Goal: Book appointment/travel/reservation

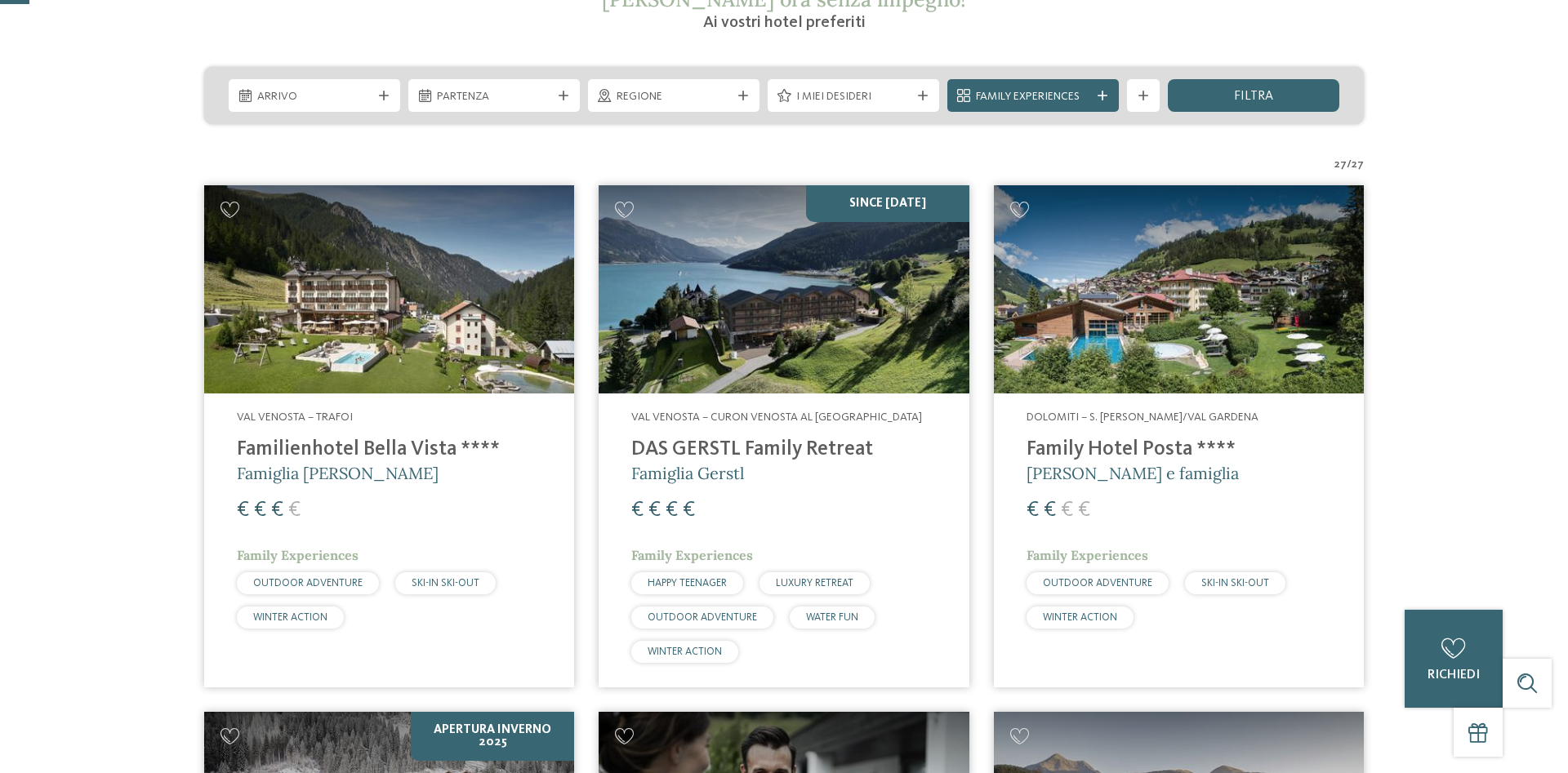
scroll to position [103, 0]
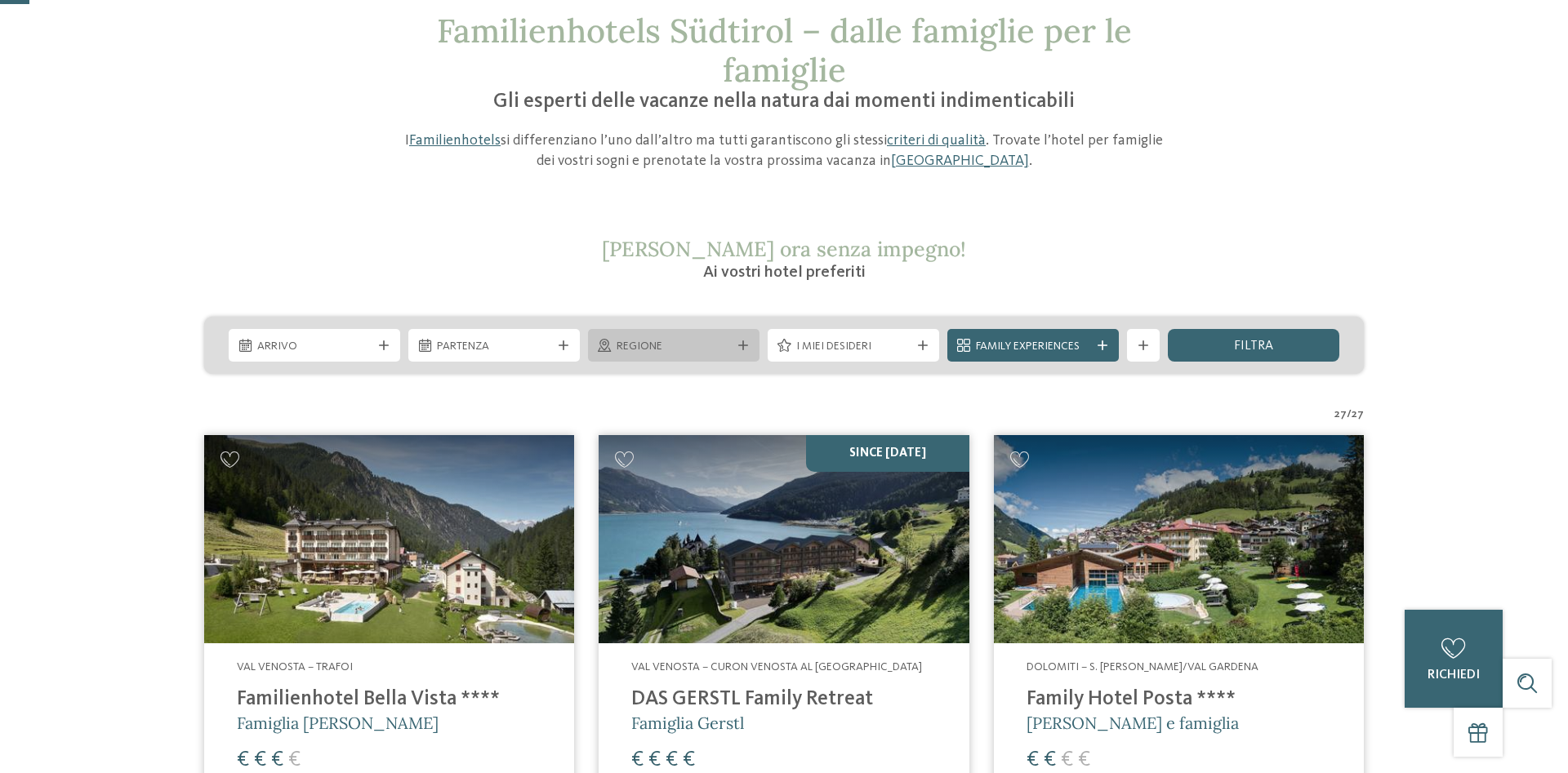
click at [676, 340] on span "Regione" at bounding box center [674, 347] width 115 height 16
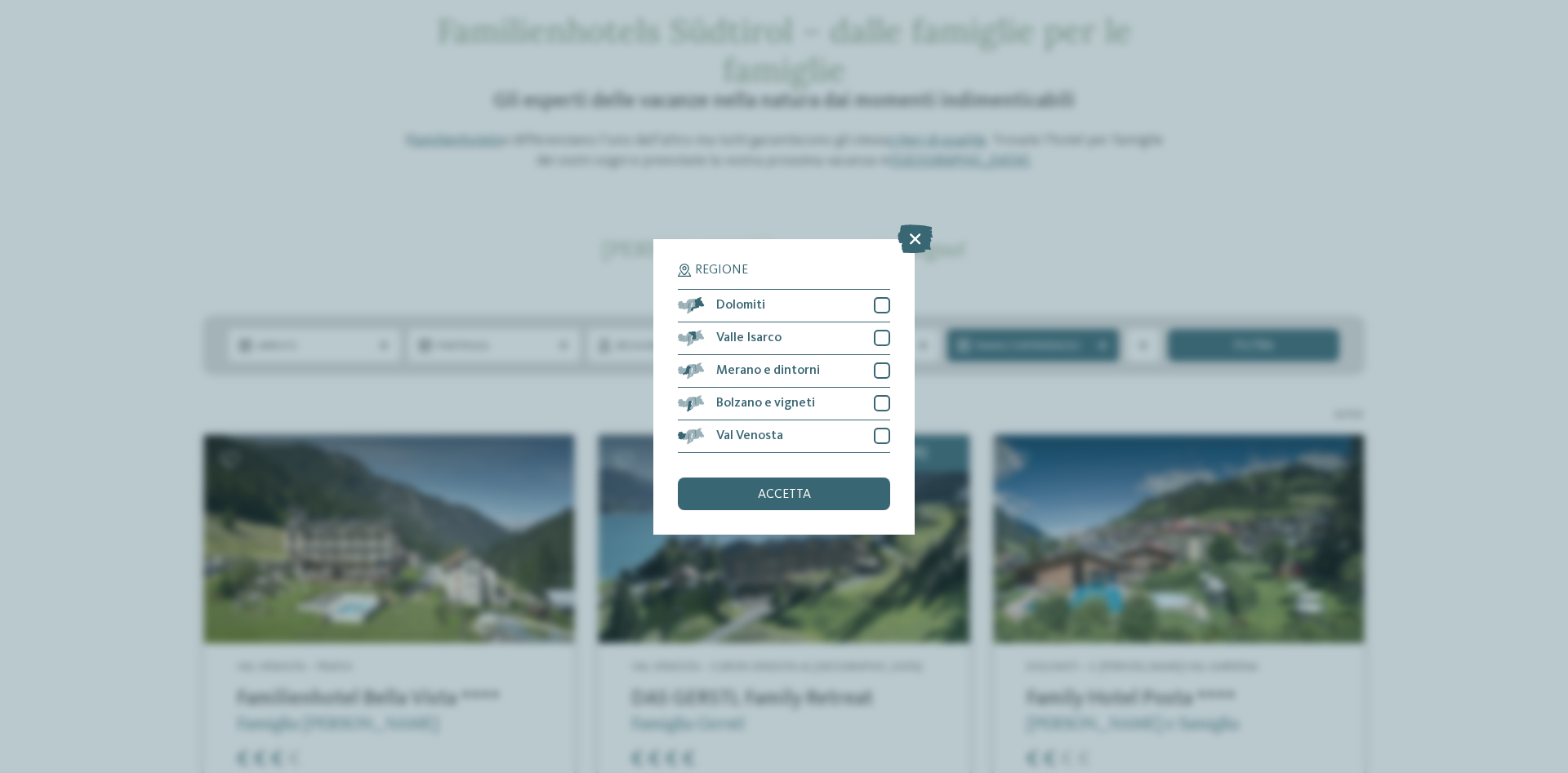
click at [367, 347] on div "Regione Dolomiti" at bounding box center [784, 386] width 1568 height 773
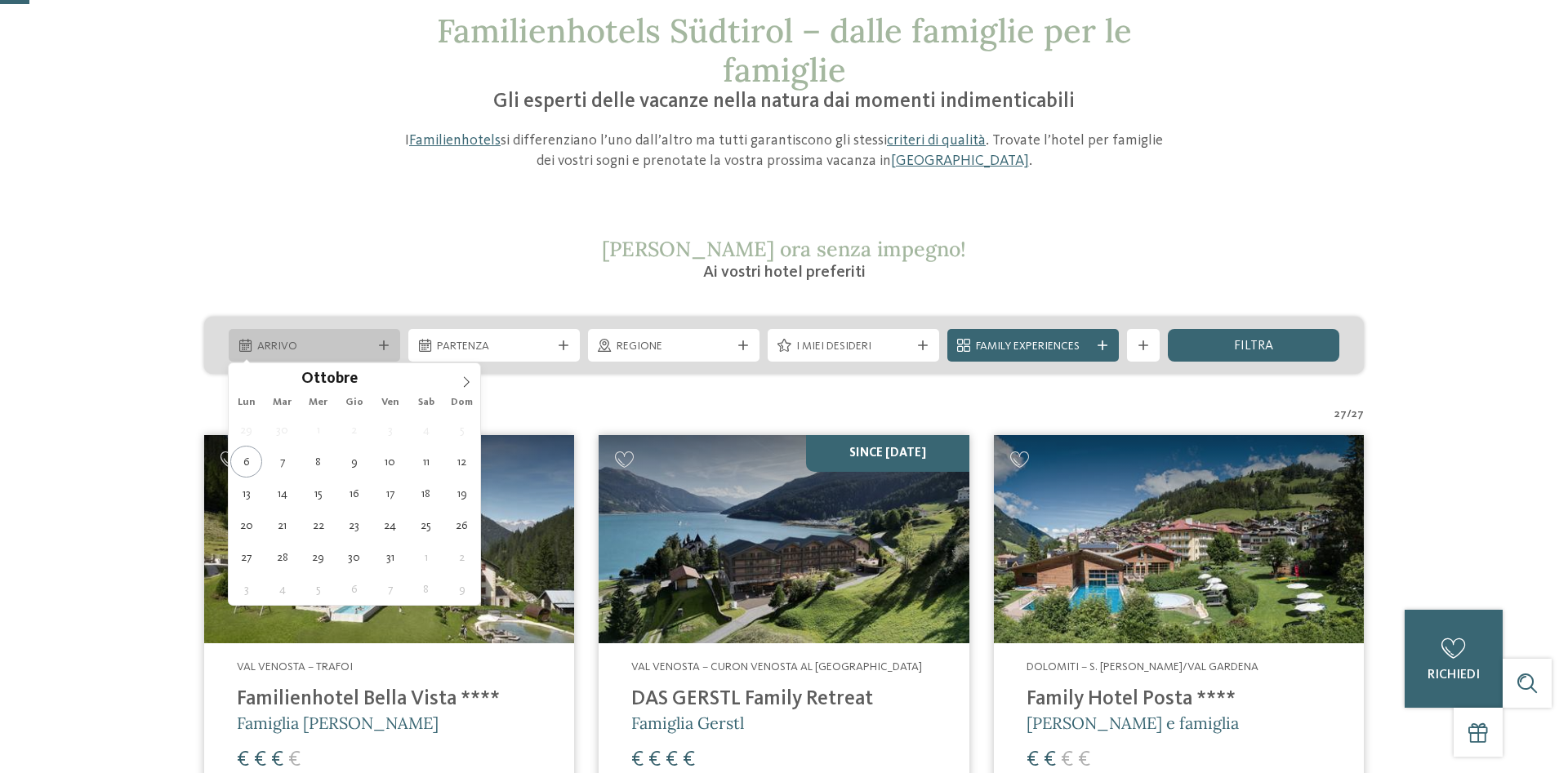
click at [365, 347] on span "Arrivo" at bounding box center [315, 347] width 115 height 16
type div "11.10.2025"
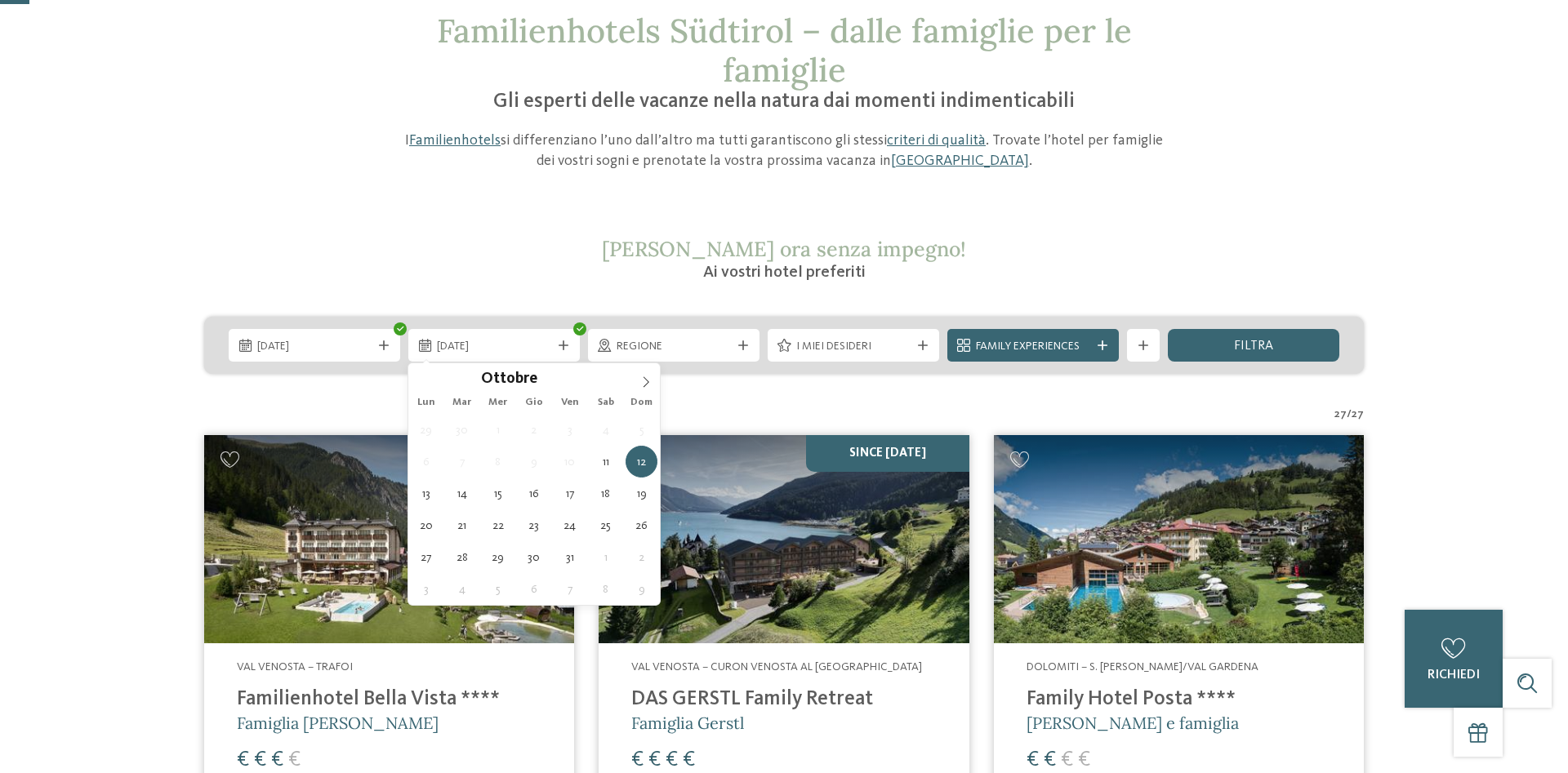
drag, startPoint x: 418, startPoint y: 471, endPoint x: 436, endPoint y: 466, distance: 18.7
type div "12.10.2025"
drag, startPoint x: 642, startPoint y: 458, endPoint x: 648, endPoint y: 440, distance: 19.0
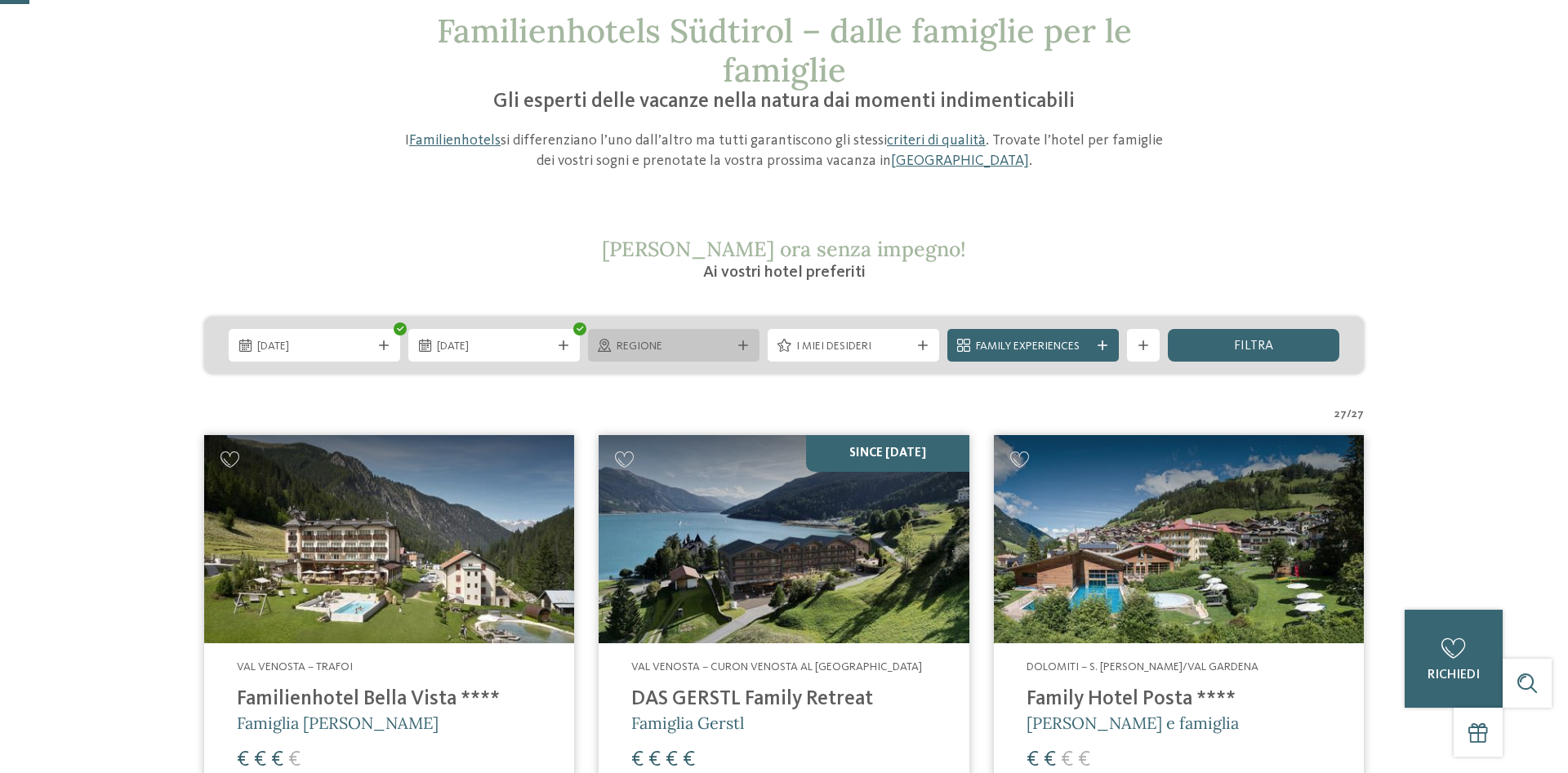
click at [658, 352] on span "Regione" at bounding box center [674, 347] width 115 height 16
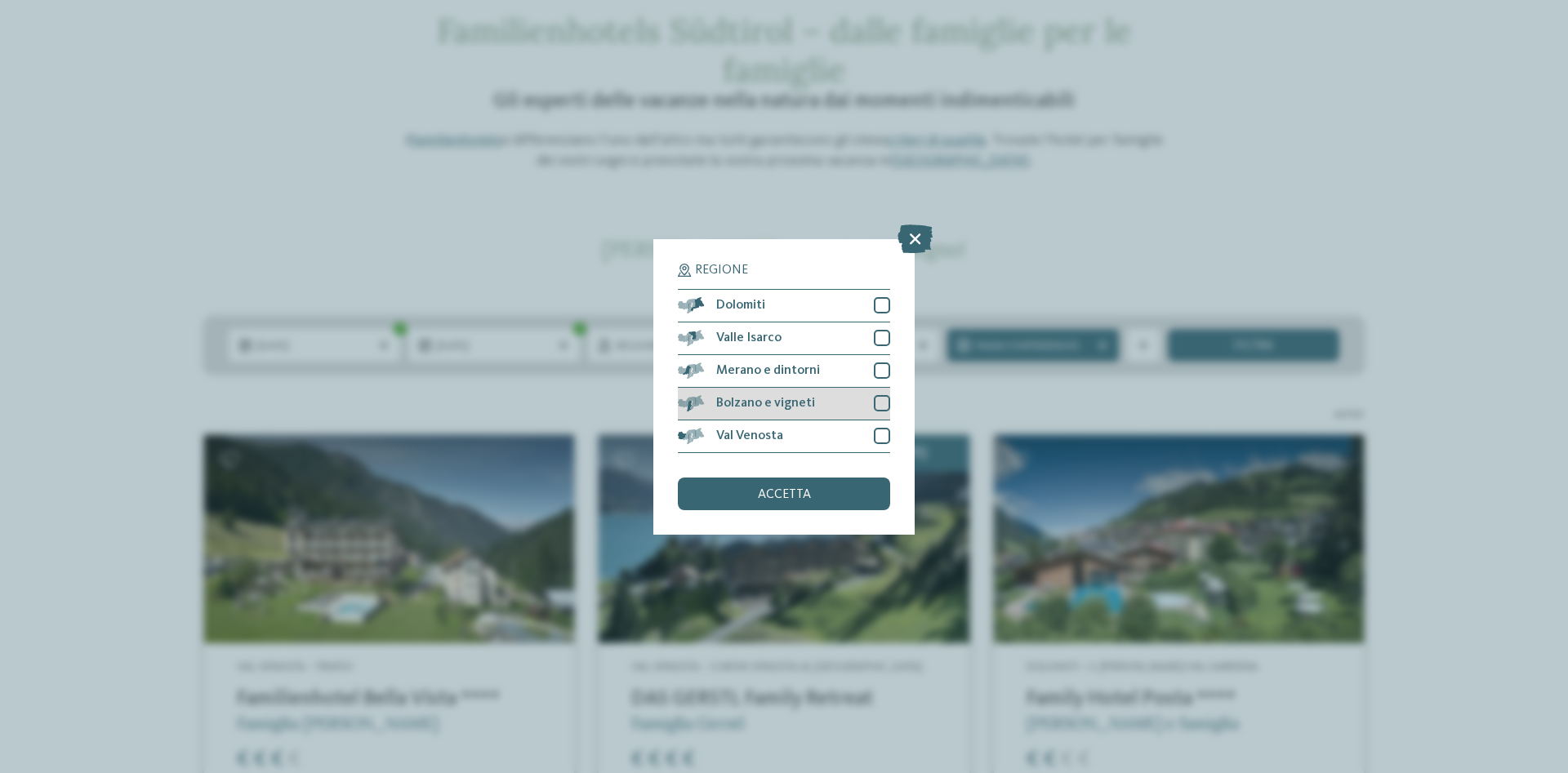
click at [770, 407] on span "Bolzano e vigneti" at bounding box center [766, 404] width 99 height 13
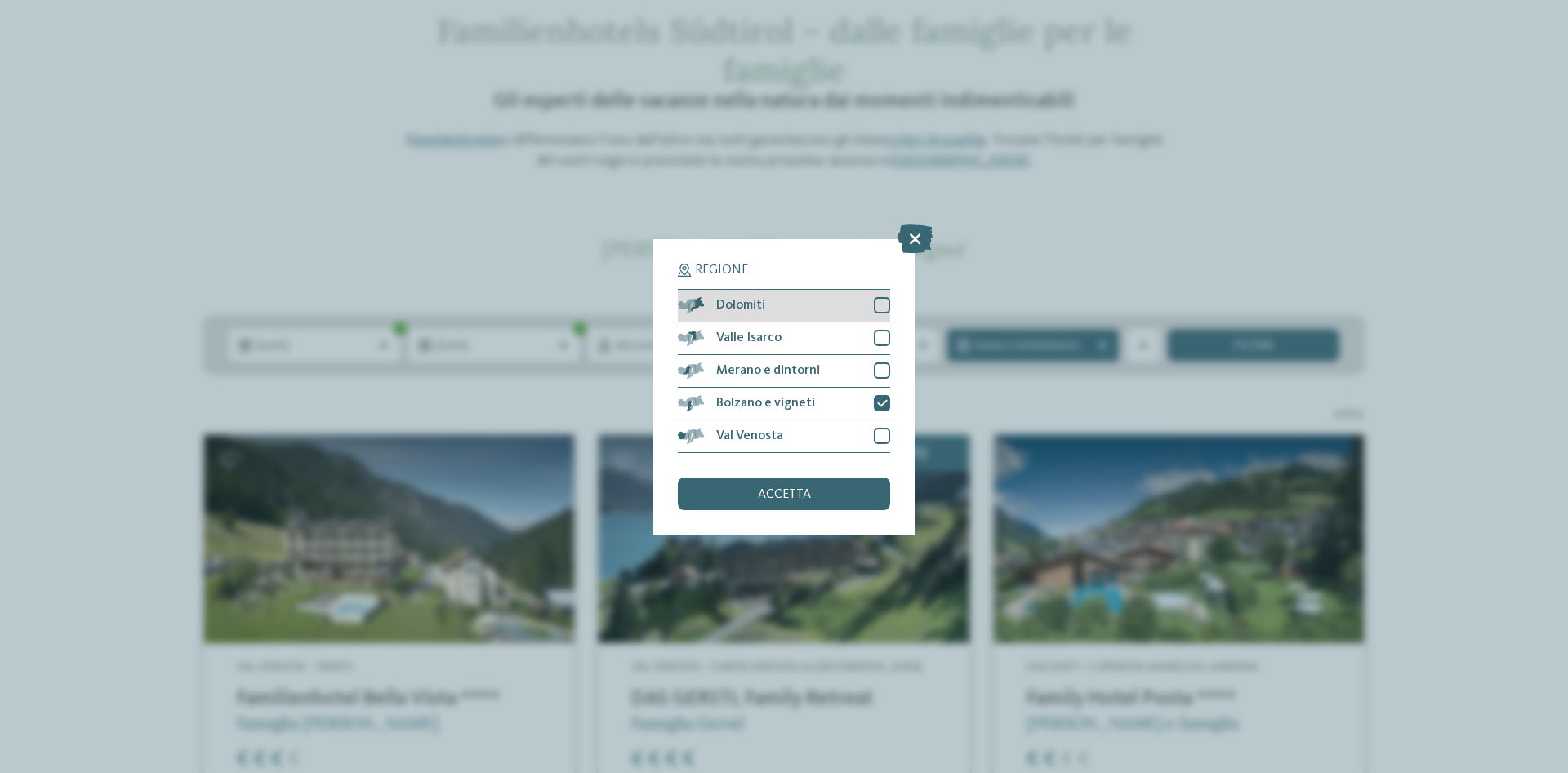
click at [800, 311] on div "Dolomiti" at bounding box center [784, 306] width 212 height 32
click at [797, 339] on div "Valle Isarco" at bounding box center [784, 339] width 212 height 32
click at [812, 500] on div "accetta" at bounding box center [784, 494] width 212 height 32
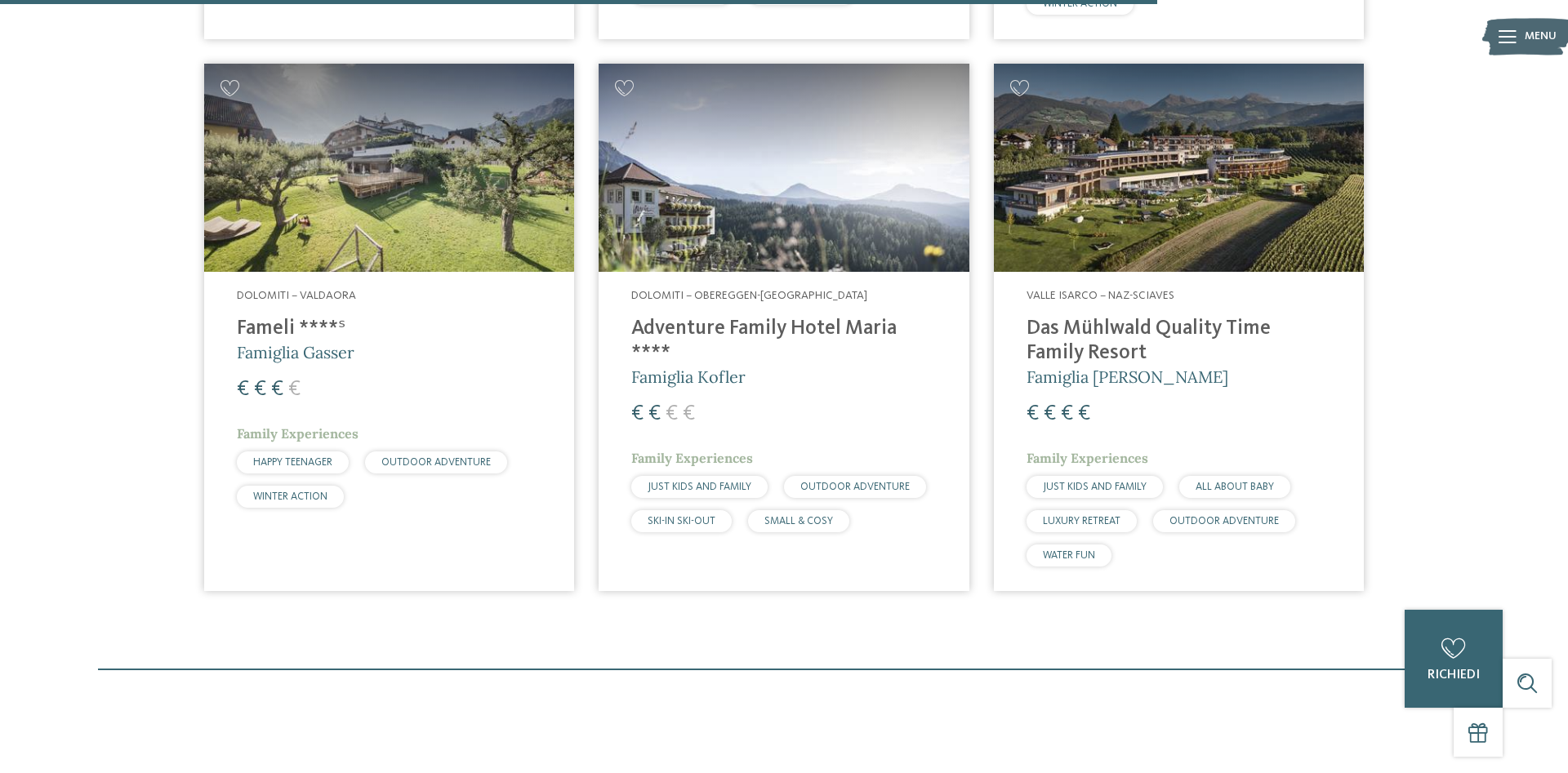
scroll to position [2368, 0]
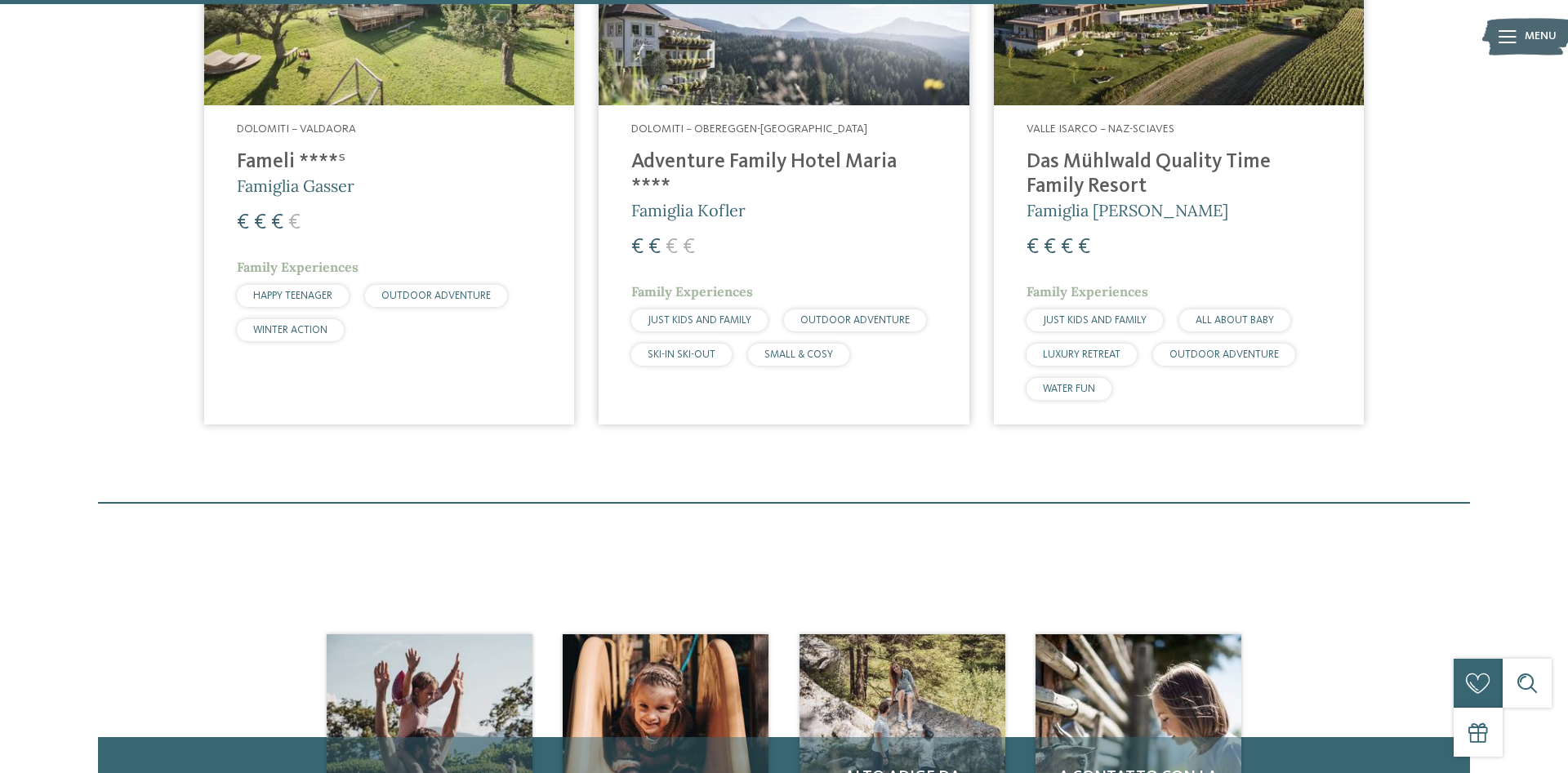
click at [275, 163] on h4 "Fameli ****ˢ" at bounding box center [389, 163] width 305 height 25
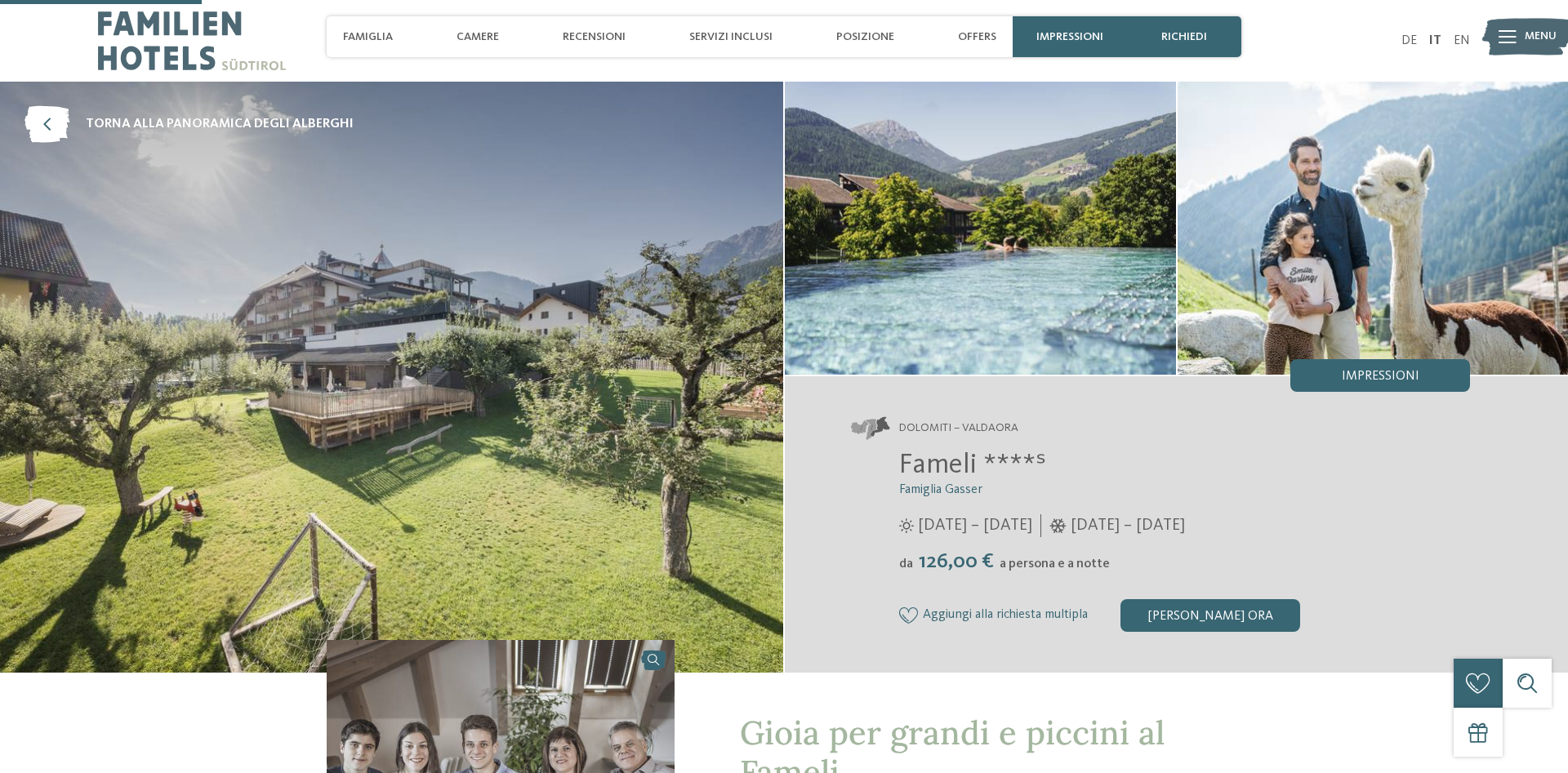
scroll to position [667, 0]
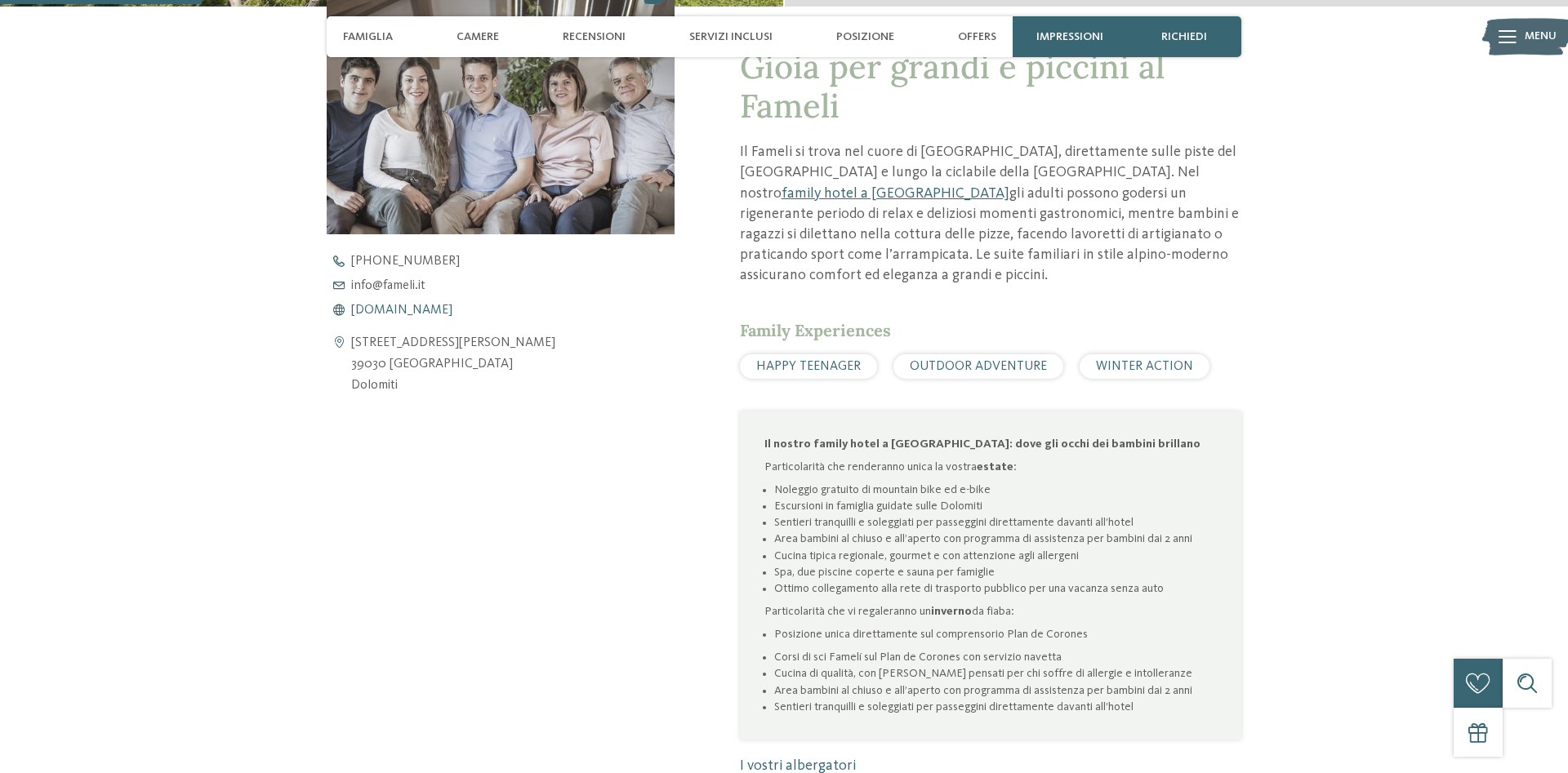
click at [383, 311] on span "[DOMAIN_NAME]" at bounding box center [402, 311] width 101 height 13
